Goal: Task Accomplishment & Management: Manage account settings

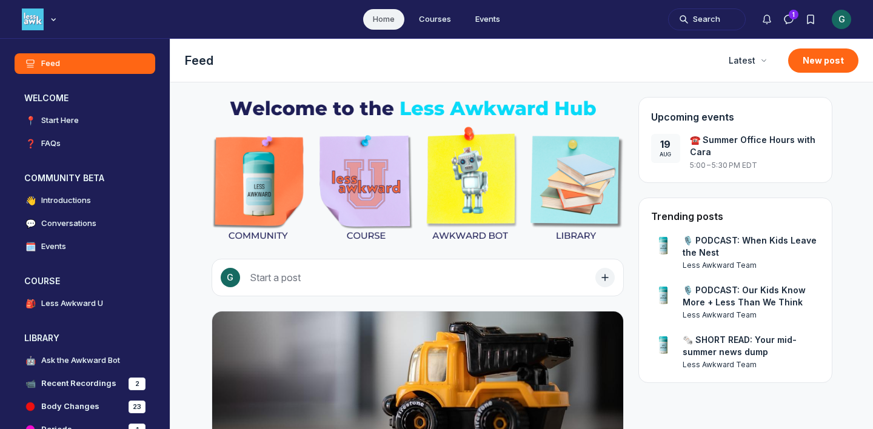
scroll to position [3292, 2322]
click at [837, 21] on div "G" at bounding box center [841, 19] width 19 height 19
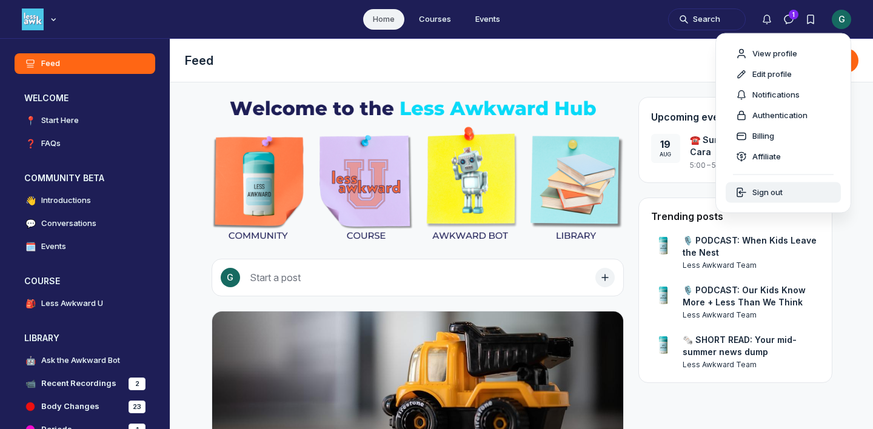
click at [760, 189] on span "Sign out" at bounding box center [767, 193] width 30 height 12
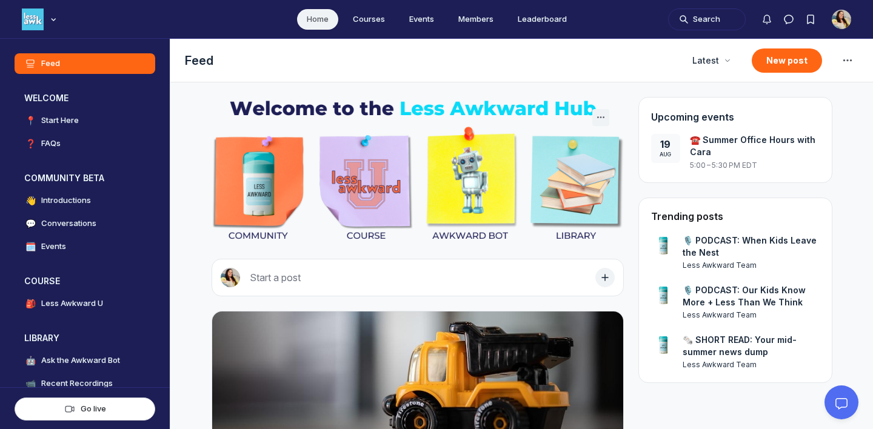
scroll to position [3101, 2322]
